Goal: Obtain resource: Obtain resource

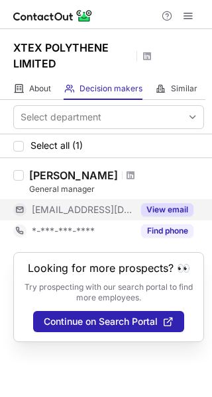
click at [171, 206] on button "View email" at bounding box center [167, 209] width 52 height 13
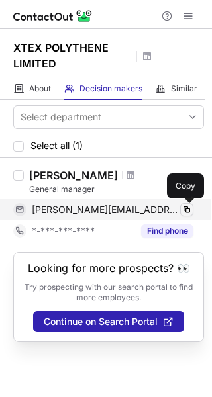
click at [186, 206] on span at bounding box center [186, 209] width 11 height 11
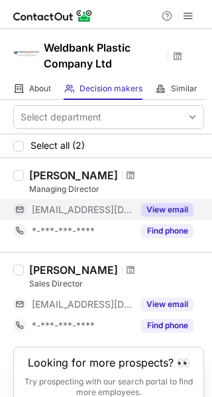
click at [159, 203] on button "View email" at bounding box center [167, 209] width 52 height 13
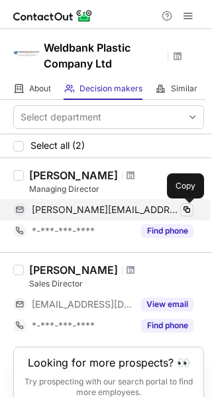
click at [191, 205] on span at bounding box center [186, 209] width 11 height 11
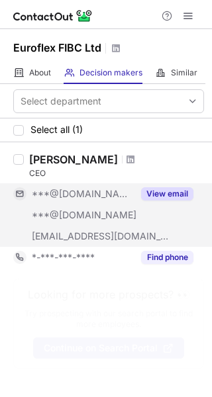
click at [170, 192] on button "View email" at bounding box center [167, 193] width 52 height 13
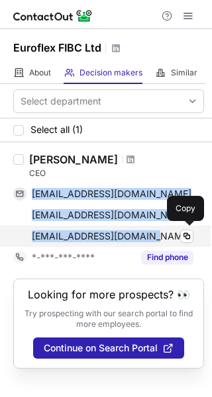
drag, startPoint x: 30, startPoint y: 187, endPoint x: 146, endPoint y: 231, distance: 124.3
click at [146, 231] on div "[EMAIL_ADDRESS][DOMAIN_NAME] Copy [EMAIL_ADDRESS][DOMAIN_NAME] Copy [EMAIL_ADDR…" at bounding box center [103, 214] width 180 height 63
copy div "[EMAIL_ADDRESS][DOMAIN_NAME] Copy [EMAIL_ADDRESS][DOMAIN_NAME] Copy [EMAIL_ADDR…"
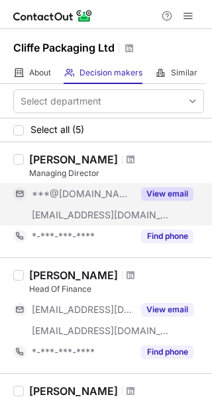
click at [162, 192] on button "View email" at bounding box center [167, 193] width 52 height 13
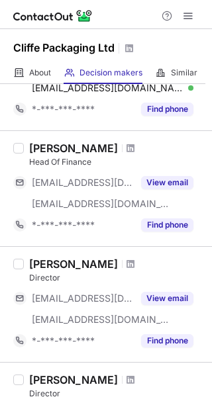
scroll to position [132, 0]
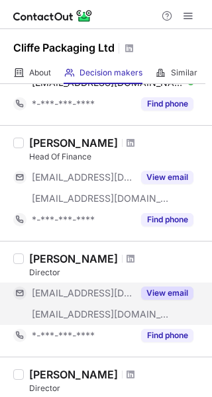
click at [167, 293] on button "View email" at bounding box center [167, 292] width 52 height 13
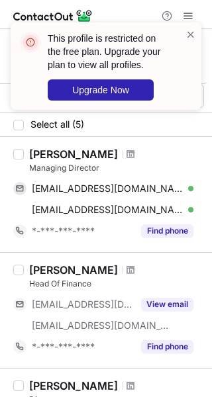
scroll to position [0, 0]
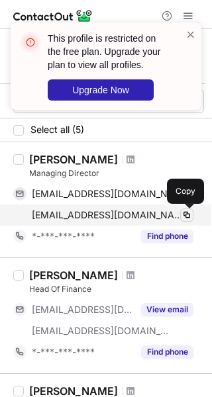
click at [186, 216] on span at bounding box center [186, 215] width 11 height 11
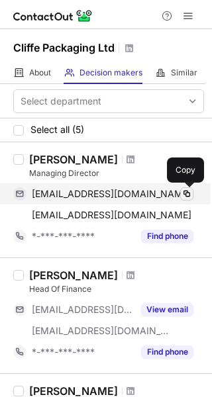
click at [181, 193] on span at bounding box center [186, 193] width 11 height 11
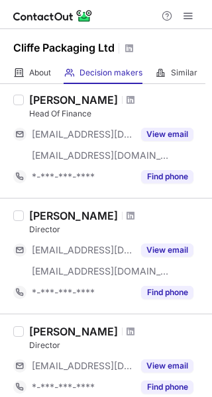
scroll to position [198, 0]
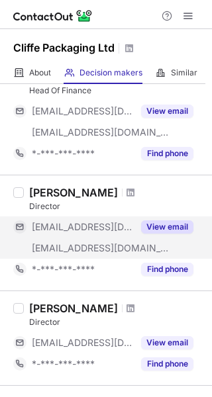
click at [163, 226] on button "View email" at bounding box center [167, 226] width 52 height 13
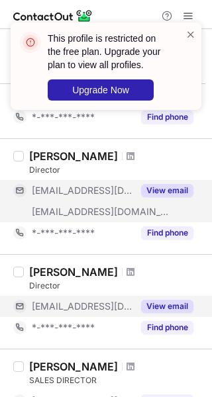
scroll to position [265, 0]
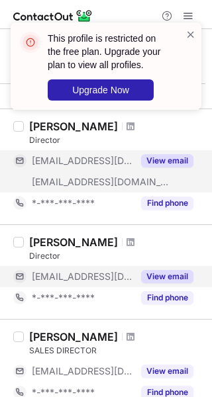
click at [167, 274] on button "View email" at bounding box center [167, 276] width 52 height 13
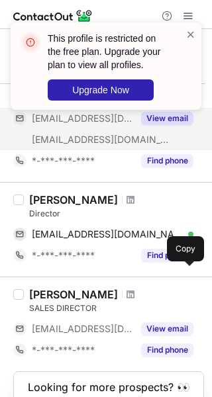
scroll to position [331, 0]
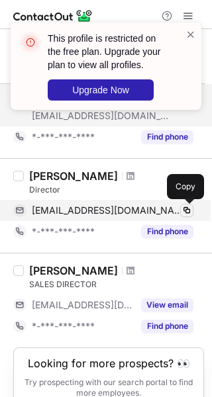
click at [186, 207] on span at bounding box center [186, 210] width 11 height 11
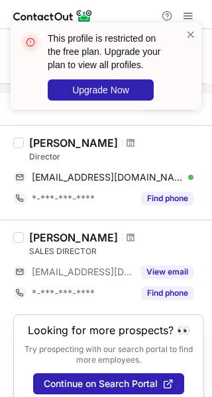
scroll to position [381, 0]
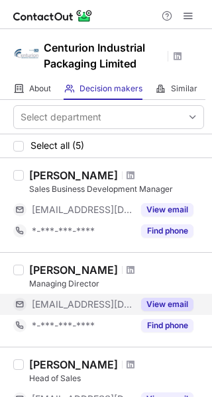
click at [150, 302] on button "View email" at bounding box center [167, 304] width 52 height 13
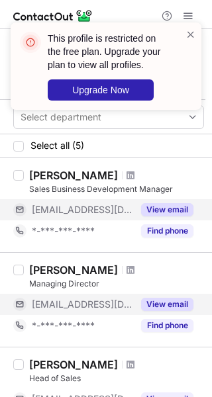
click at [169, 206] on button "View email" at bounding box center [167, 209] width 52 height 13
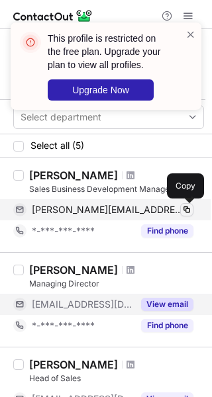
click at [183, 209] on span at bounding box center [186, 209] width 11 height 11
click at [184, 208] on span at bounding box center [186, 209] width 11 height 11
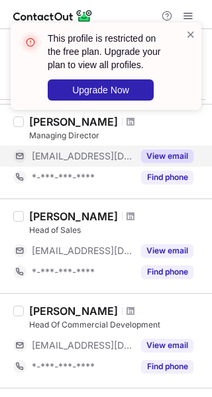
scroll to position [198, 0]
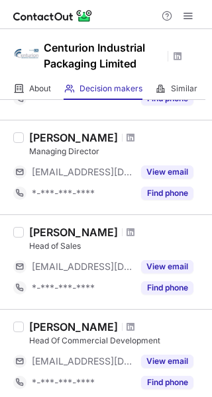
scroll to position [66, 0]
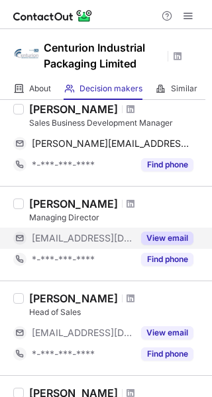
click at [165, 236] on button "View email" at bounding box center [167, 237] width 52 height 13
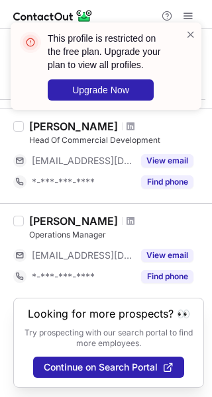
scroll to position [333, 0]
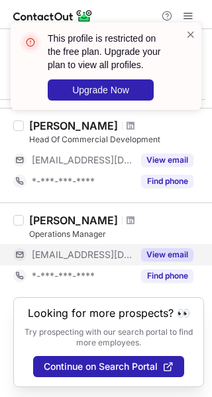
click at [171, 248] on button "View email" at bounding box center [167, 254] width 52 height 13
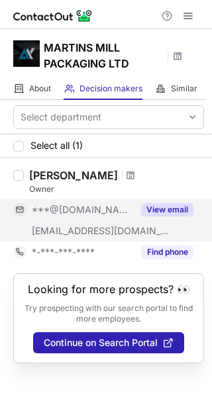
click at [165, 203] on button "View email" at bounding box center [167, 209] width 52 height 13
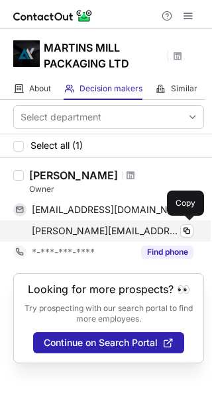
click at [181, 234] on div "[EMAIL_ADDRESS][DOMAIN_NAME] Verified Copy [PERSON_NAME][EMAIL_ADDRESS][DOMAIN_…" at bounding box center [103, 220] width 180 height 42
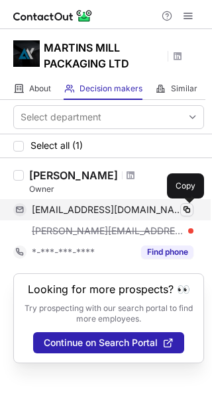
click at [187, 207] on span at bounding box center [186, 209] width 11 height 11
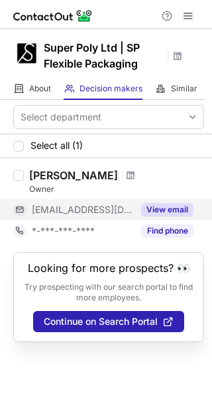
click at [183, 203] on button "View email" at bounding box center [167, 209] width 52 height 13
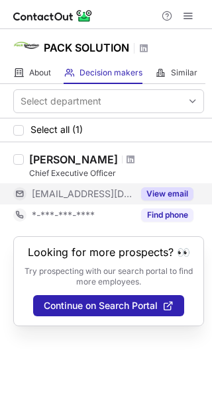
click at [164, 189] on button "View email" at bounding box center [167, 193] width 52 height 13
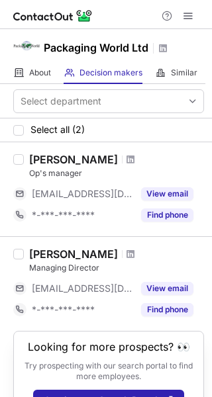
scroll to position [34, 0]
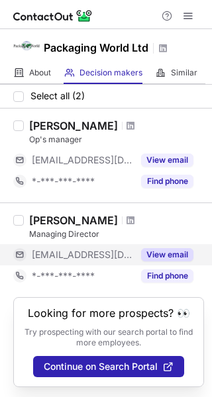
click at [153, 261] on button "View email" at bounding box center [167, 254] width 52 height 13
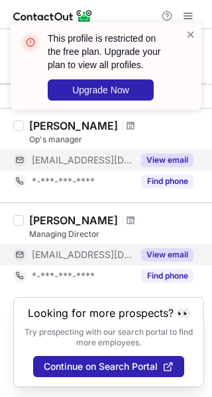
click at [170, 155] on button "View email" at bounding box center [167, 159] width 52 height 13
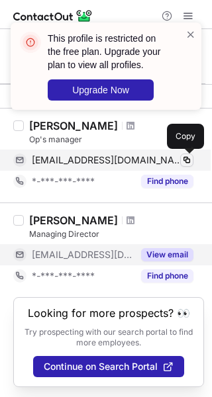
click at [190, 158] on span at bounding box center [186, 160] width 11 height 11
